Goal: Find specific page/section: Find specific page/section

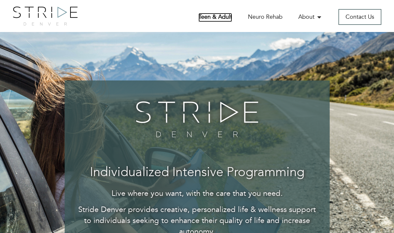
click at [215, 20] on link "Teen & Adult" at bounding box center [216, 17] width 34 height 9
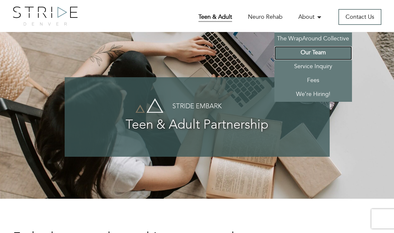
click at [311, 53] on link "Our Team" at bounding box center [314, 53] width 78 height 14
